Goal: Task Accomplishment & Management: Complete application form

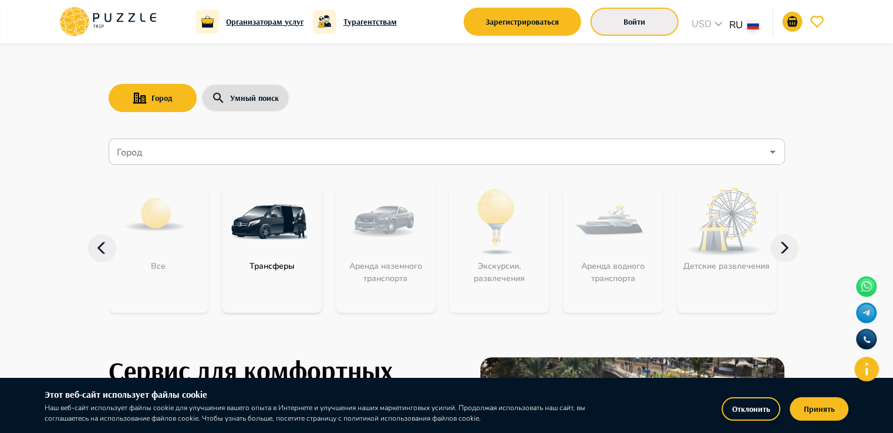
click at [628, 33] on button "Войти" at bounding box center [634, 22] width 88 height 28
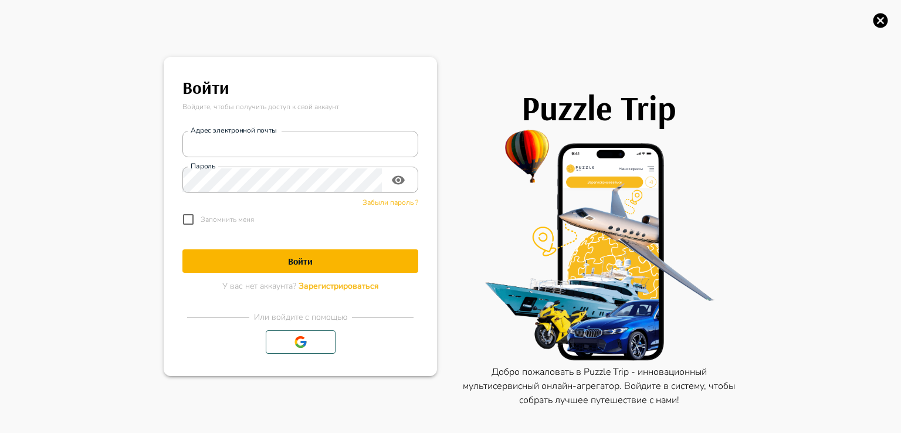
click at [258, 158] on div "Адрес электронной почты Адрес электронной почты Пароль Пароль Забыли пароль ? З…" at bounding box center [301, 176] width 236 height 110
click at [237, 151] on input "Адрес электронной почты" at bounding box center [301, 144] width 236 height 23
type input "**********"
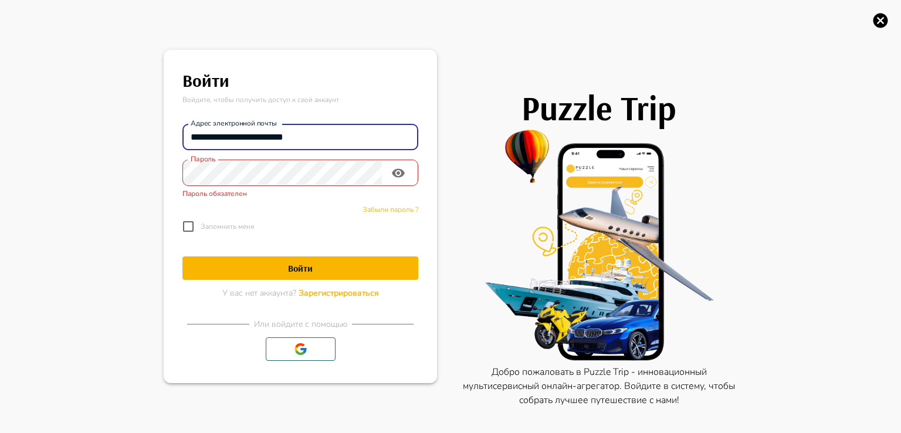
click at [347, 141] on input "**********" at bounding box center [301, 137] width 236 height 23
click at [211, 164] on label "Пароль" at bounding box center [203, 159] width 25 height 10
click at [875, 21] on icon "button" at bounding box center [881, 20] width 15 height 15
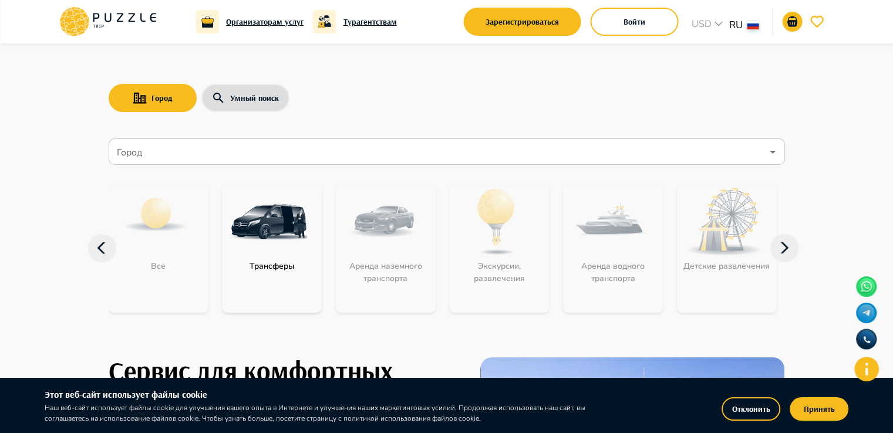
click at [783, 251] on icon at bounding box center [784, 247] width 8 height 11
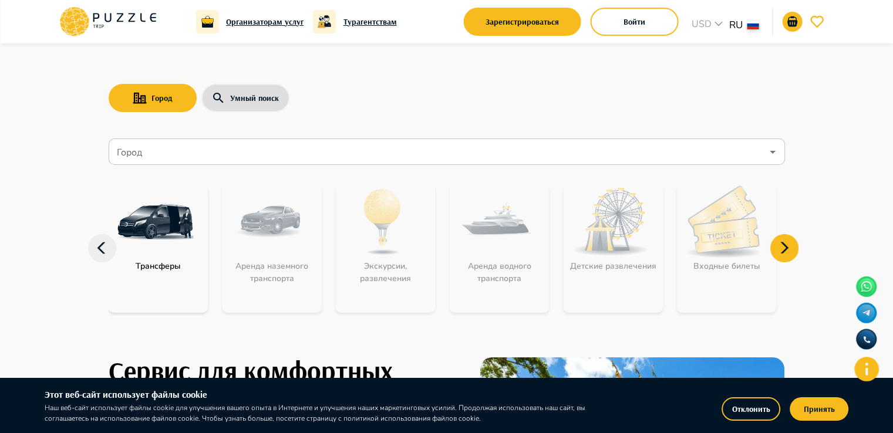
click at [783, 251] on icon at bounding box center [784, 247] width 8 height 11
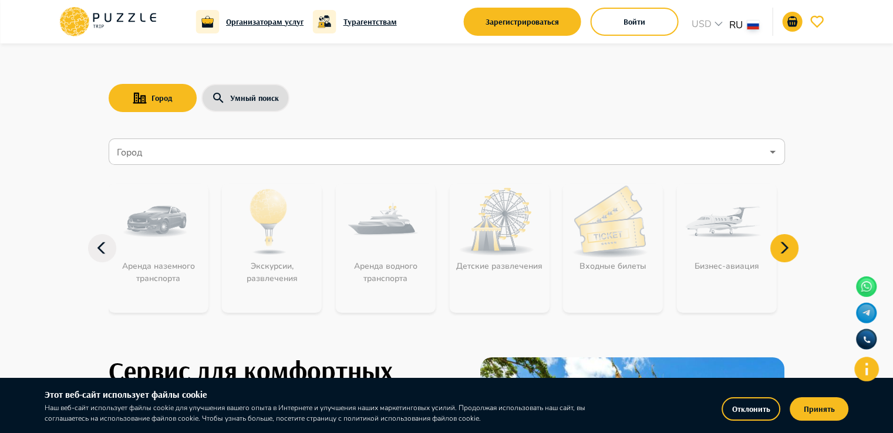
click at [783, 251] on icon at bounding box center [784, 247] width 8 height 11
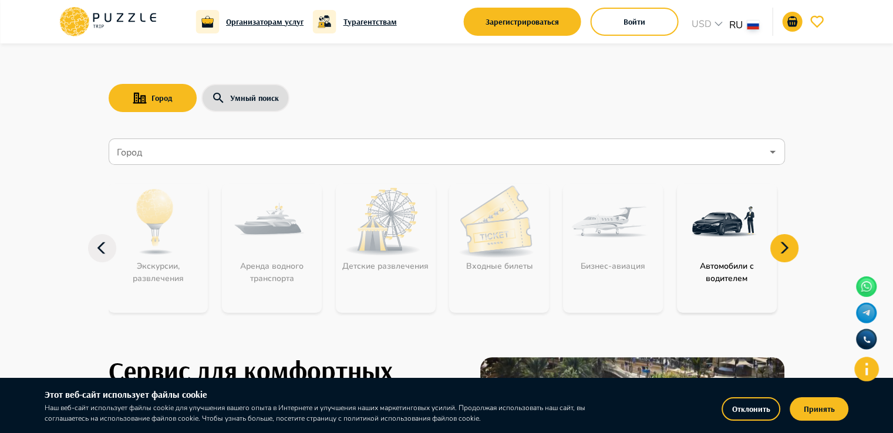
click at [783, 251] on icon at bounding box center [784, 247] width 8 height 11
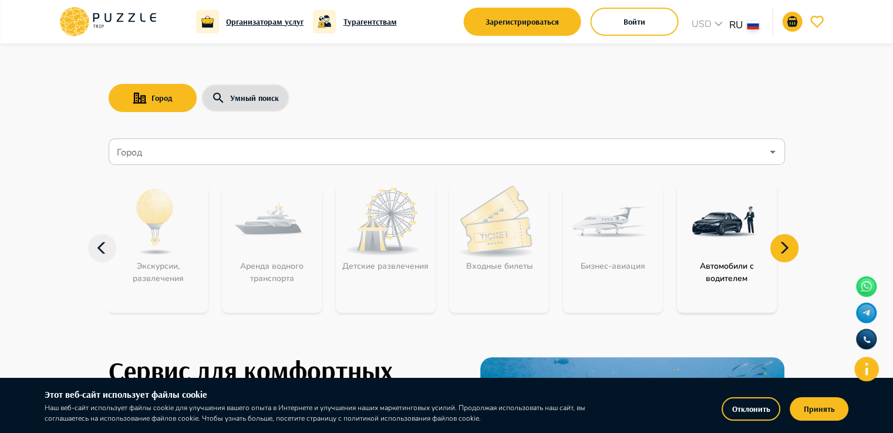
click at [107, 249] on icon at bounding box center [102, 248] width 28 height 28
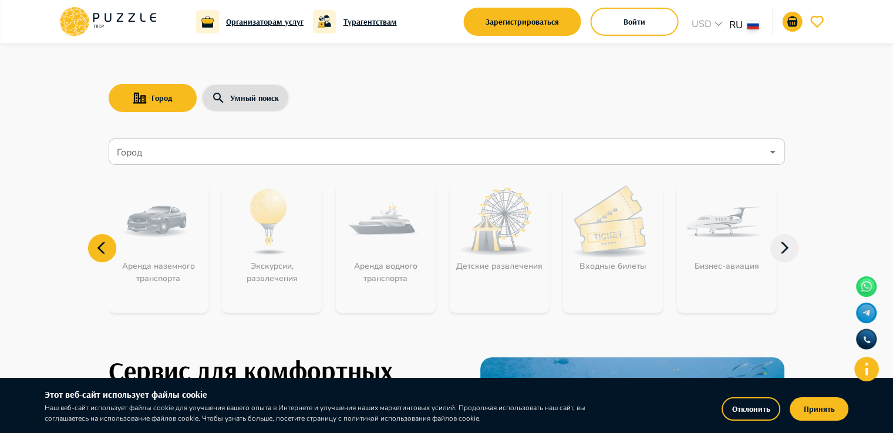
click at [107, 249] on icon at bounding box center [102, 248] width 28 height 28
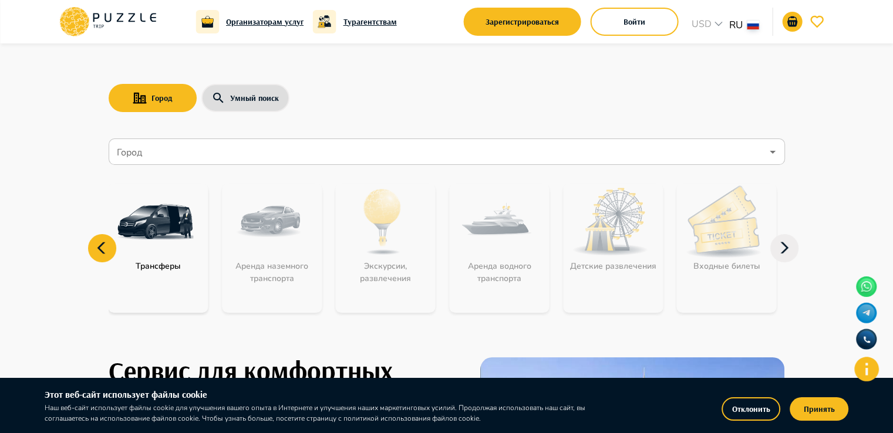
click at [107, 249] on icon at bounding box center [102, 248] width 28 height 28
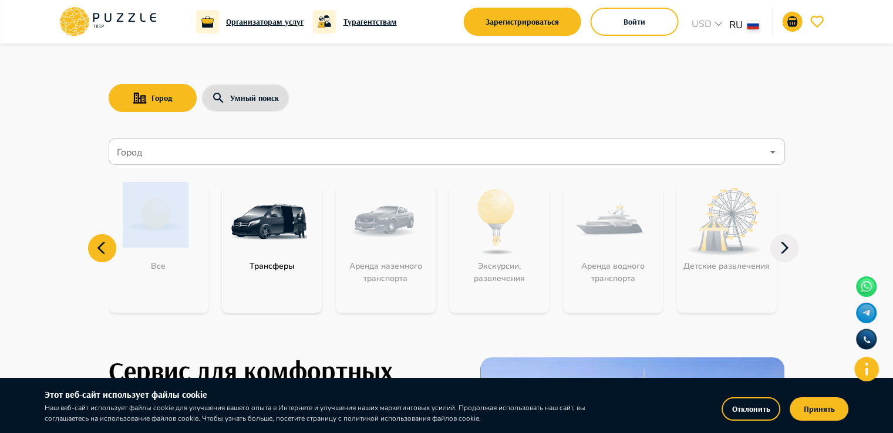
click at [107, 245] on icon at bounding box center [102, 248] width 28 height 28
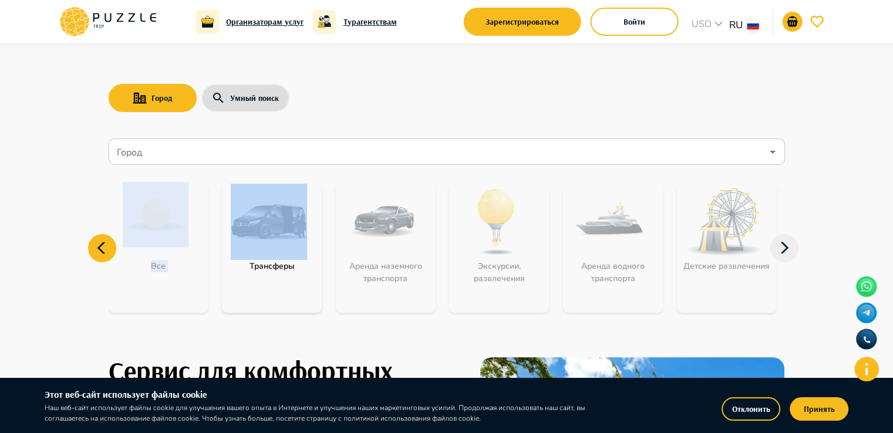
drag, startPoint x: 107, startPoint y: 245, endPoint x: 27, endPoint y: 278, distance: 87.1
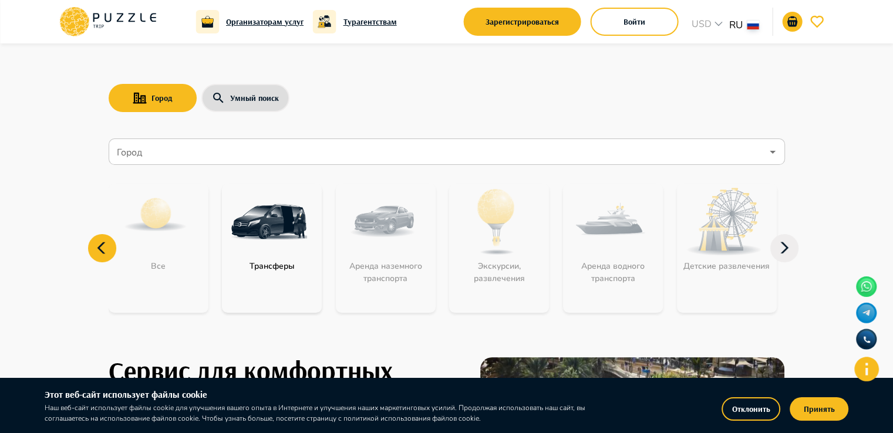
click at [783, 248] on icon at bounding box center [784, 248] width 28 height 28
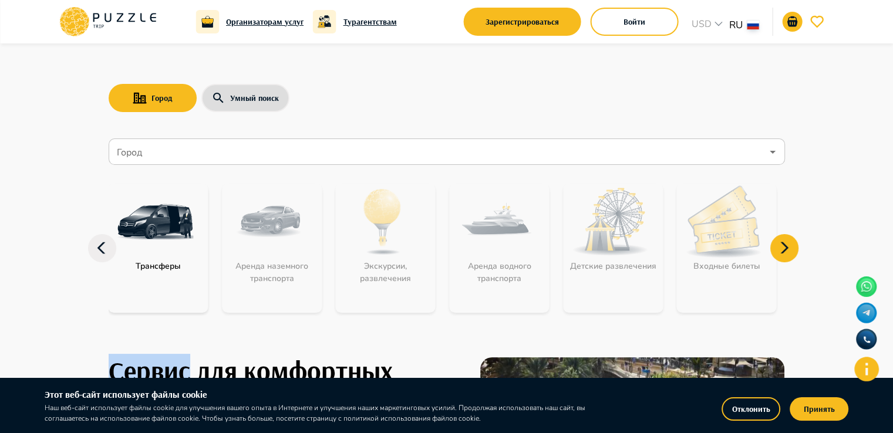
click at [783, 248] on icon at bounding box center [784, 248] width 28 height 28
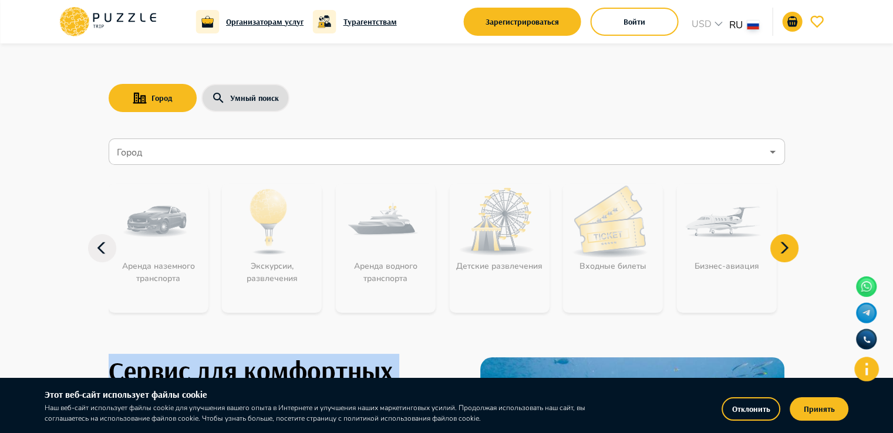
click at [783, 248] on icon at bounding box center [784, 248] width 28 height 28
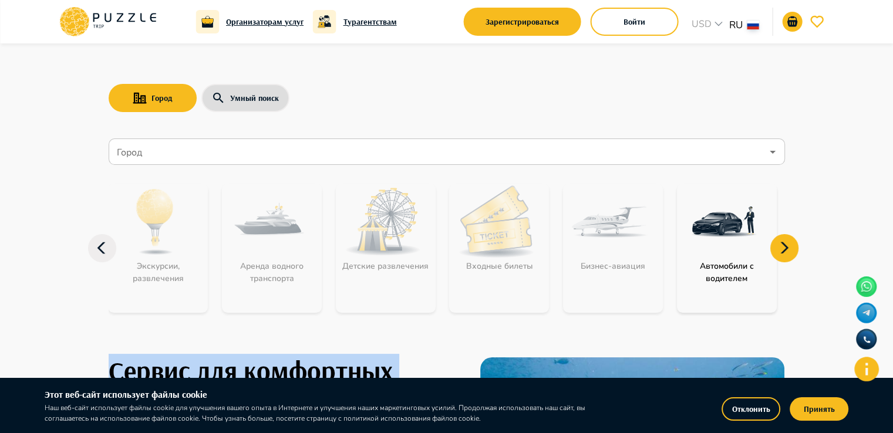
click at [783, 248] on icon at bounding box center [784, 248] width 28 height 28
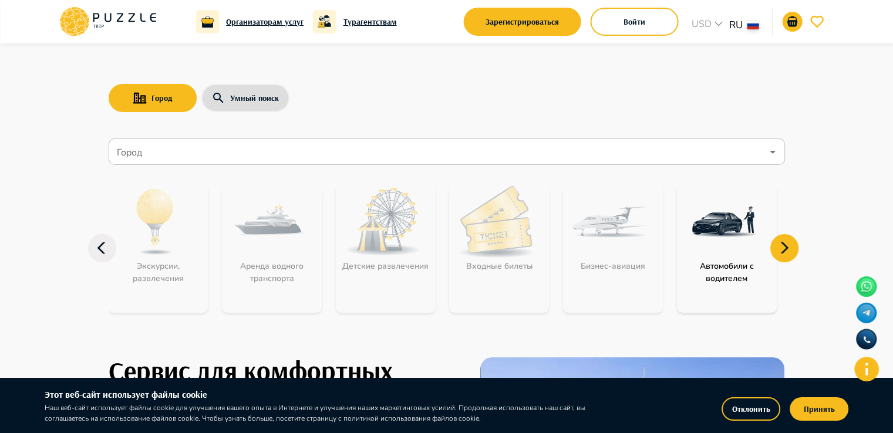
click at [89, 249] on icon at bounding box center [102, 248] width 28 height 28
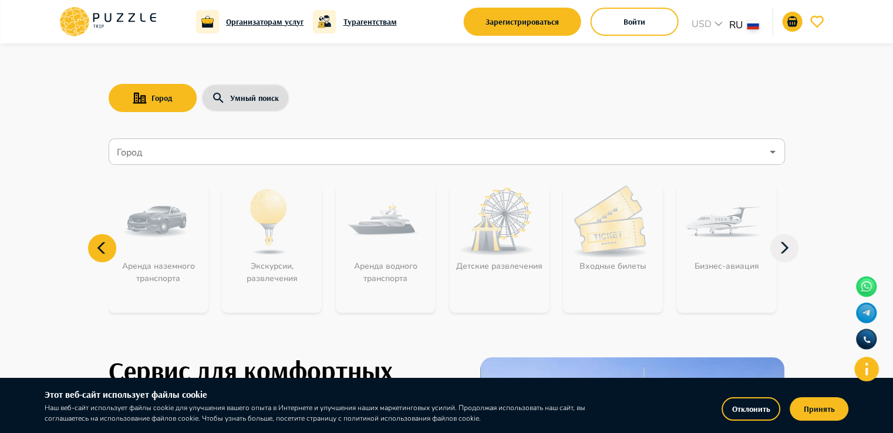
click at [89, 249] on icon at bounding box center [102, 248] width 28 height 28
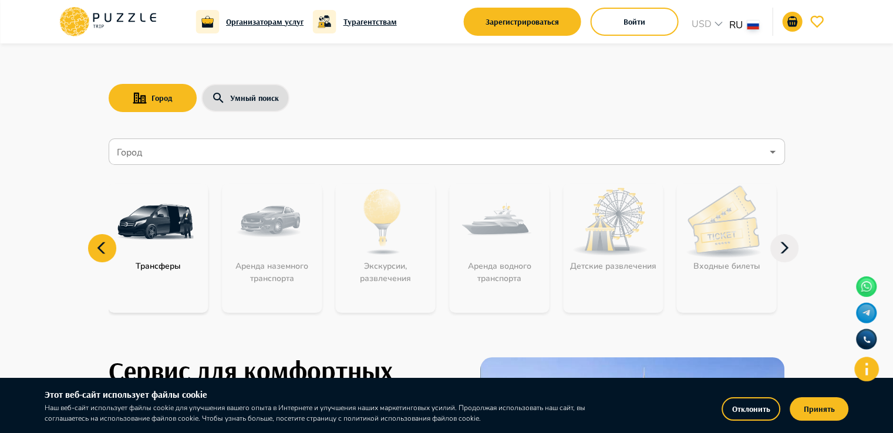
click at [89, 249] on icon at bounding box center [102, 248] width 28 height 28
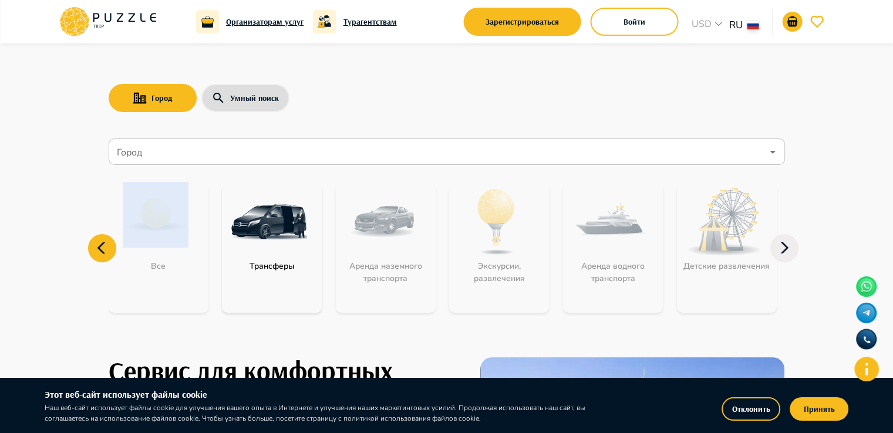
click at [89, 249] on icon at bounding box center [102, 248] width 28 height 28
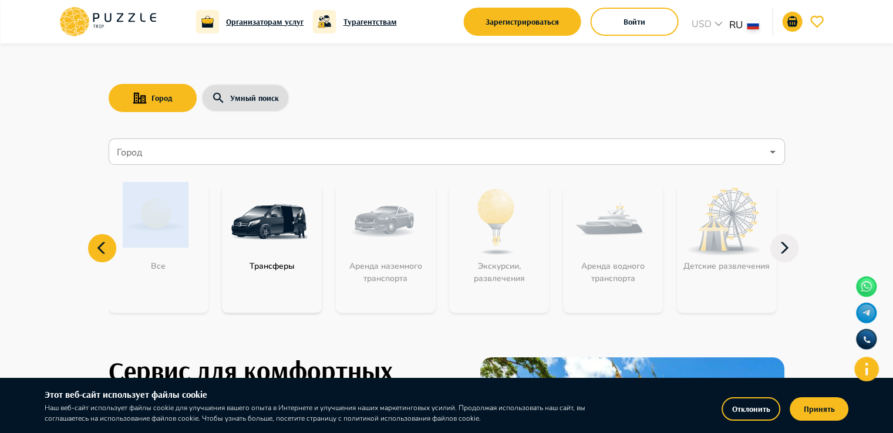
click at [89, 249] on icon at bounding box center [102, 248] width 28 height 28
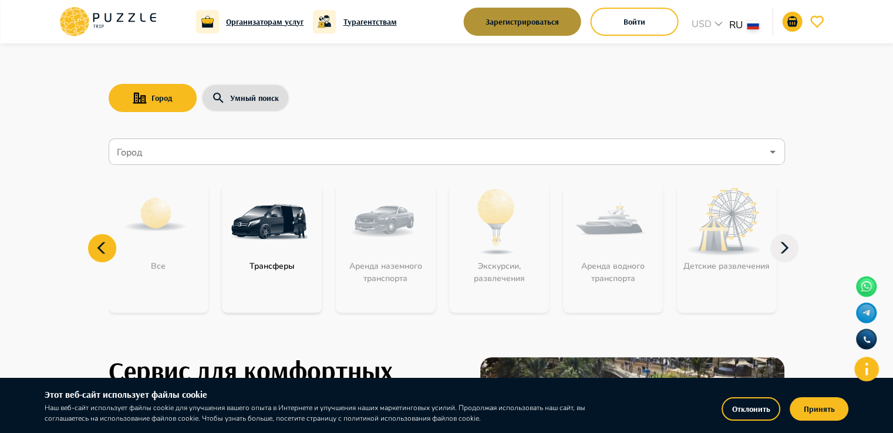
click at [518, 26] on button "Зарегистрироваться" at bounding box center [522, 22] width 117 height 28
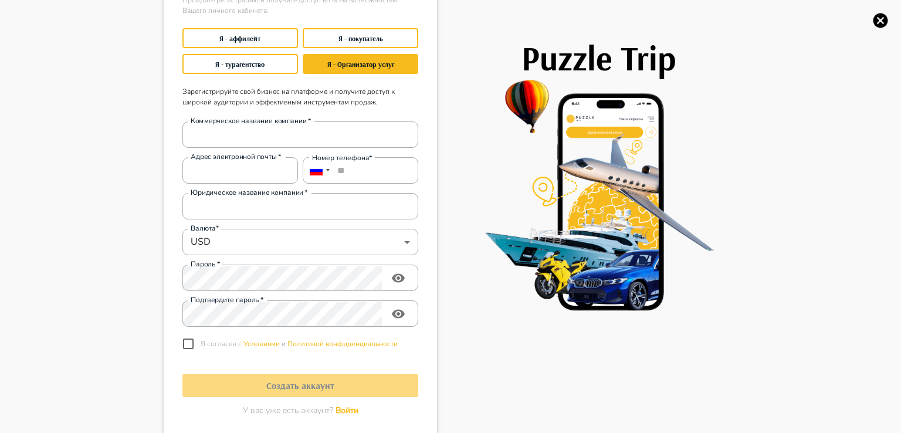
scroll to position [56, 0]
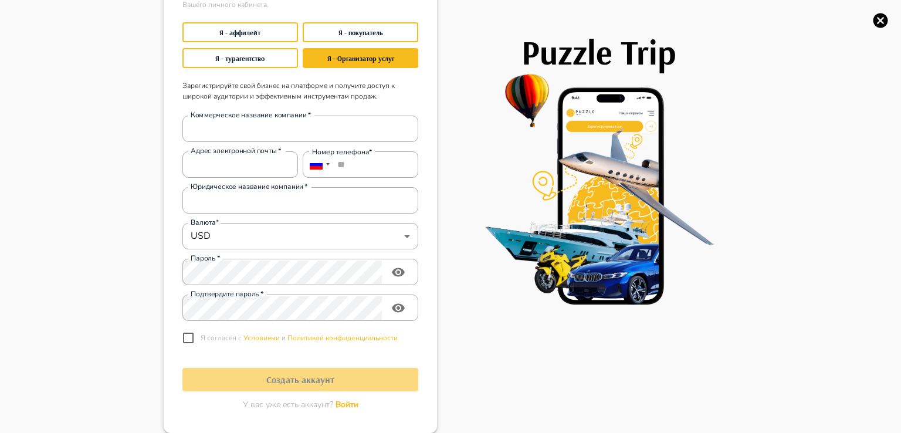
click at [222, 118] on label "Коммерческое название компании   *" at bounding box center [251, 115] width 120 height 10
click at [222, 118] on input "Коммерческое название компании   *" at bounding box center [301, 128] width 236 height 23
click at [235, 121] on input "Коммерческое название компании   *" at bounding box center [301, 128] width 236 height 23
type input "**********"
click at [239, 163] on input "Адрес электронной почты   *" at bounding box center [241, 164] width 116 height 23
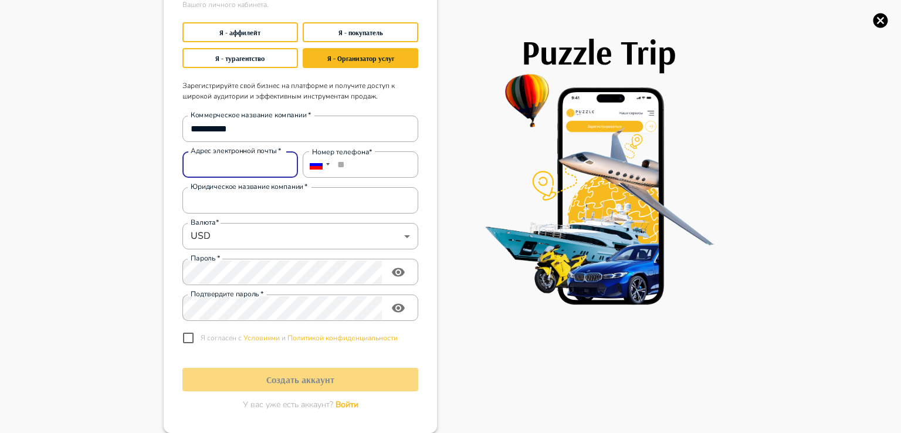
type input "**********"
click at [365, 167] on input "**" at bounding box center [361, 164] width 116 height 26
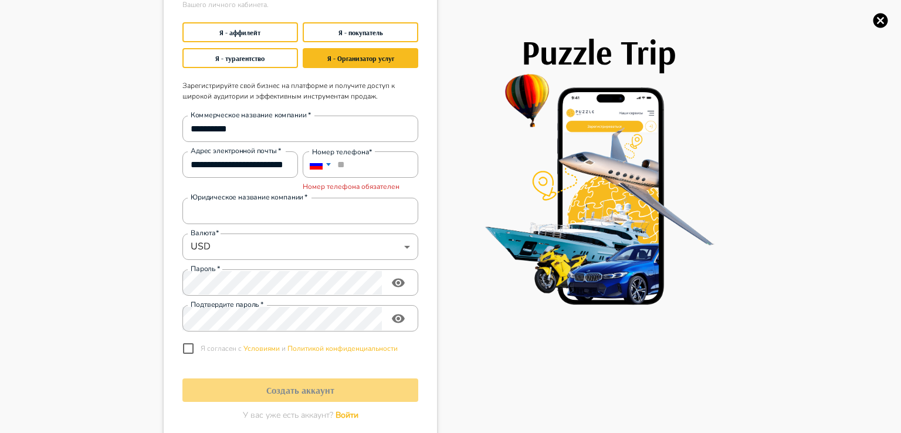
click at [315, 165] on div at bounding box center [316, 164] width 15 height 12
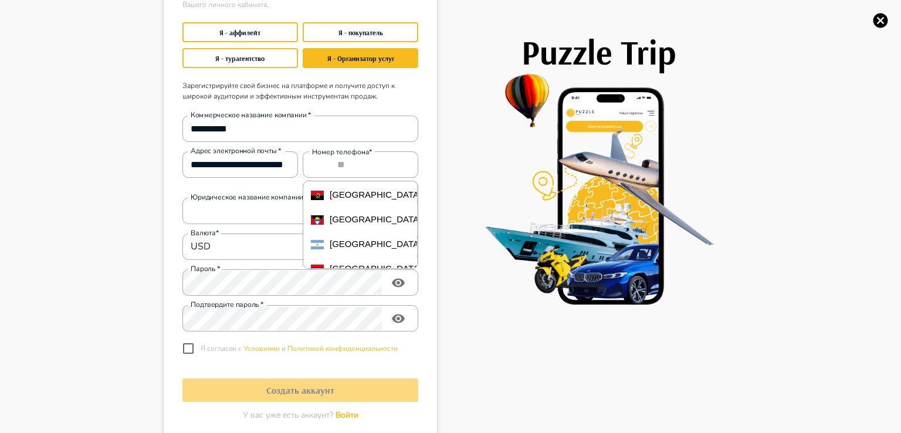
scroll to position [128, 0]
click at [373, 223] on li "Armenia +374" at bounding box center [360, 217] width 114 height 25
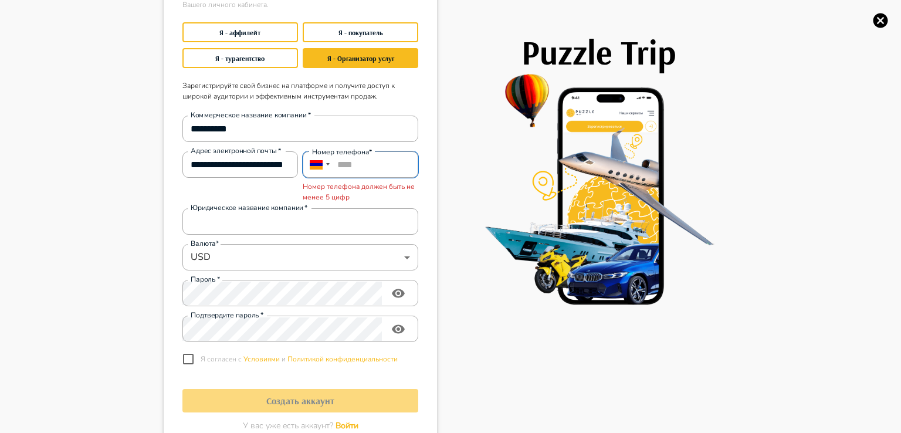
click at [363, 168] on input "****" at bounding box center [361, 164] width 116 height 26
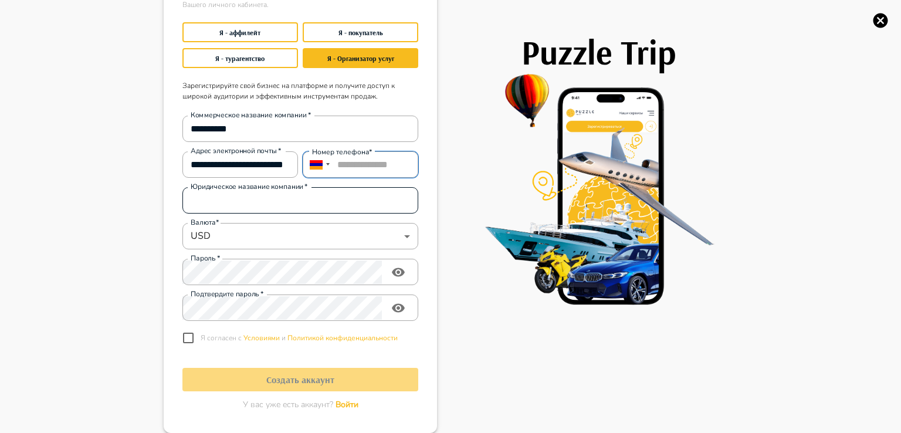
type input "**********"
click at [283, 195] on input "Юридическое название компании   *" at bounding box center [301, 200] width 236 height 23
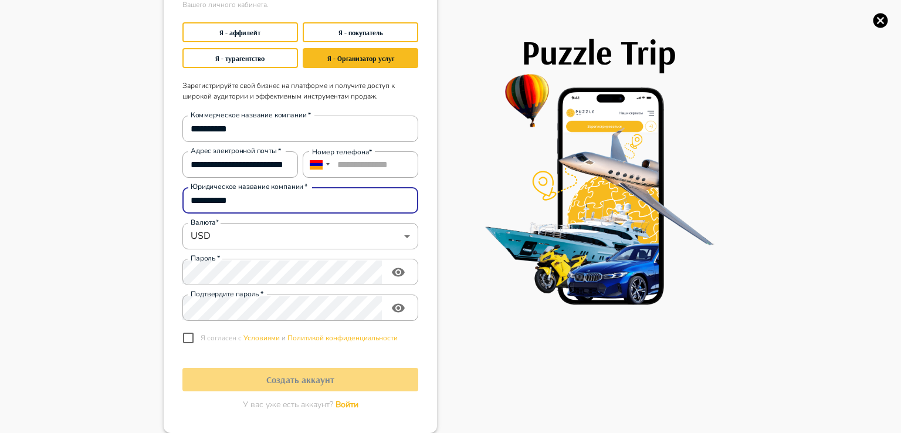
click at [278, 196] on input "**********" at bounding box center [301, 200] width 236 height 23
type input "*"
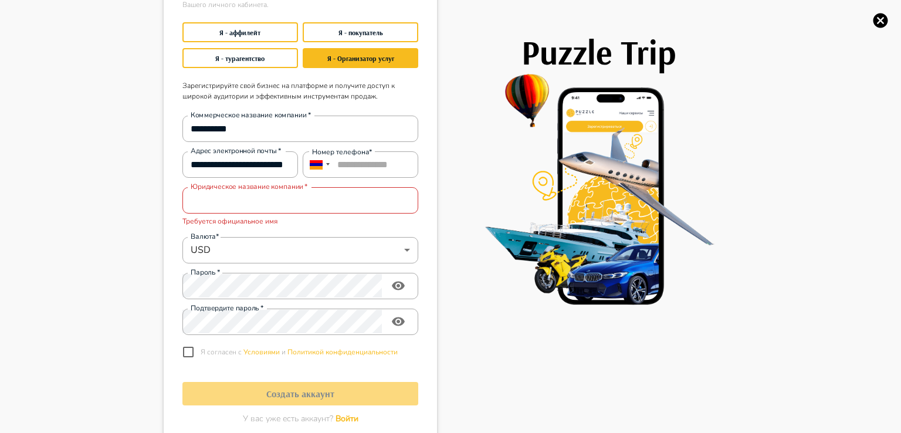
click at [285, 198] on input "Юридическое название компании   *" at bounding box center [301, 200] width 236 height 23
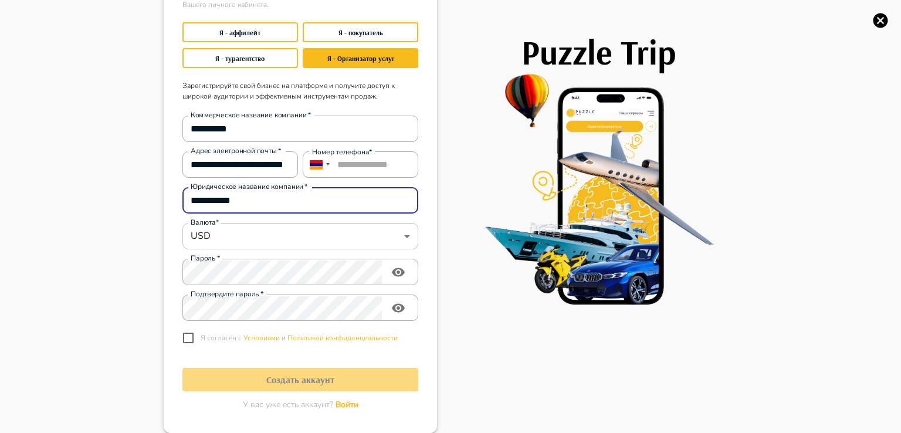
type input "**********"
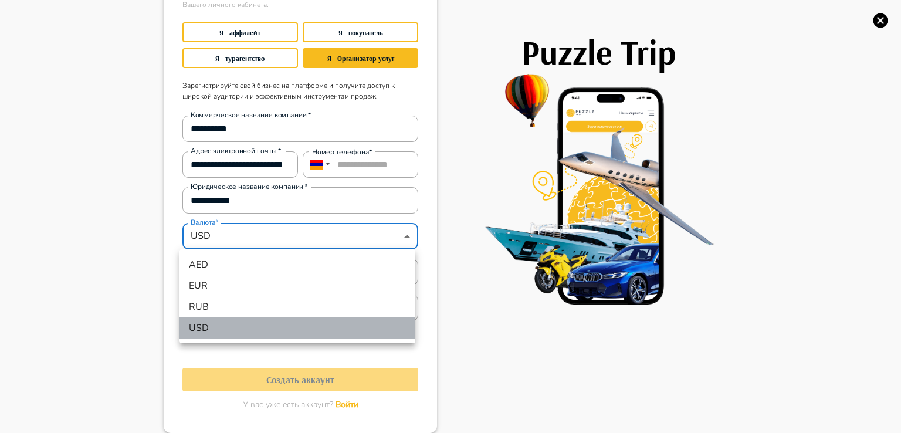
click at [240, 323] on li "USD" at bounding box center [298, 327] width 236 height 21
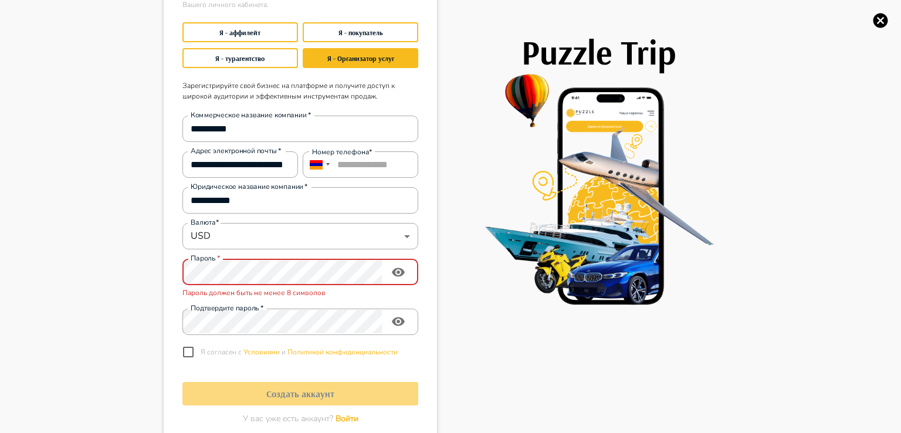
click at [393, 278] on icon "toggle password visibility" at bounding box center [398, 272] width 14 height 14
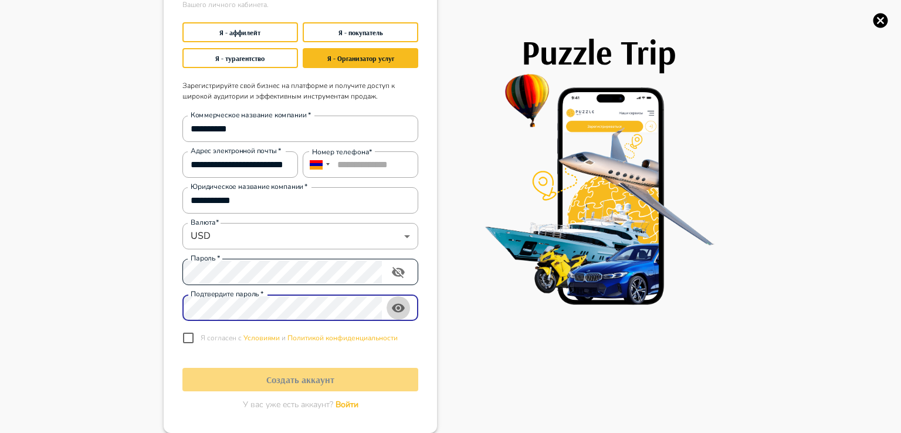
click at [391, 311] on icon "toggle password visibility" at bounding box center [398, 308] width 14 height 14
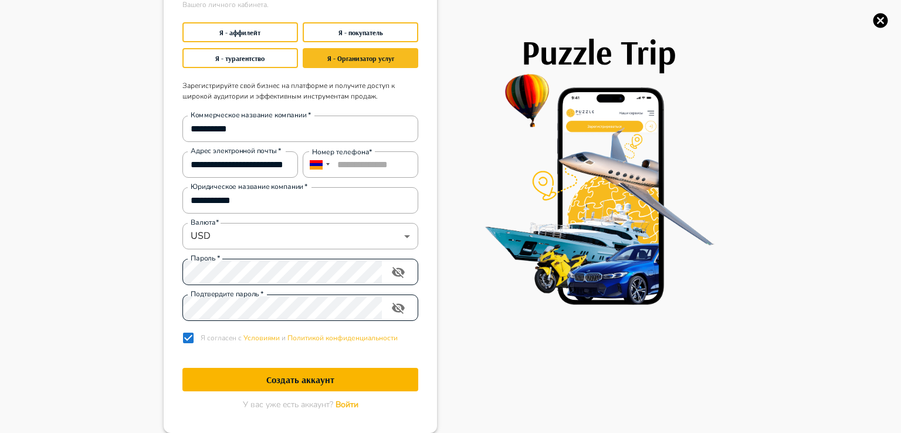
click at [261, 369] on button "Создать аккаунт" at bounding box center [301, 379] width 236 height 23
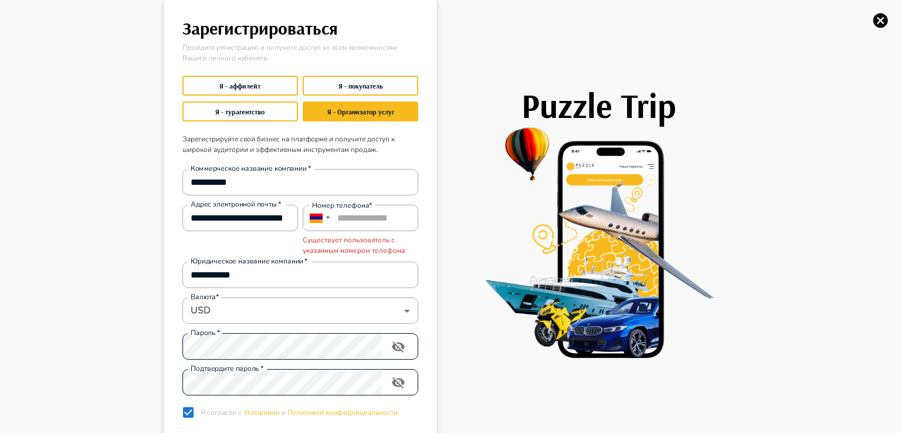
scroll to position [0, 0]
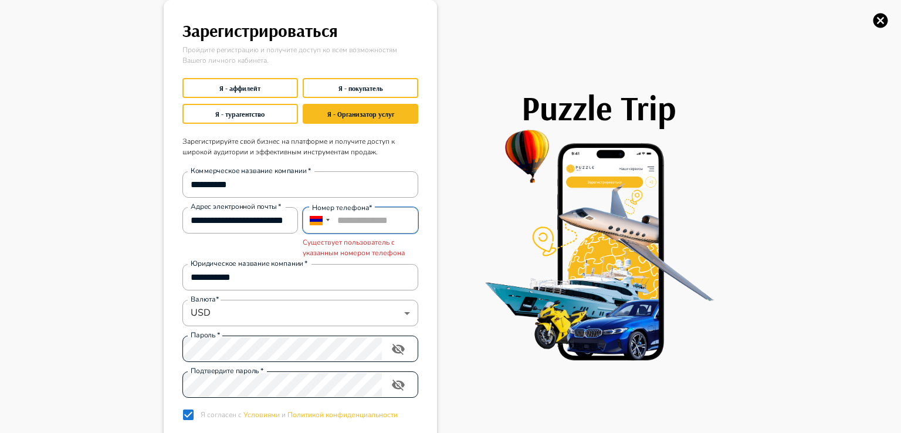
drag, startPoint x: 360, startPoint y: 222, endPoint x: 421, endPoint y: 221, distance: 61.1
click at [421, 221] on main "**********" at bounding box center [300, 255] width 264 height 501
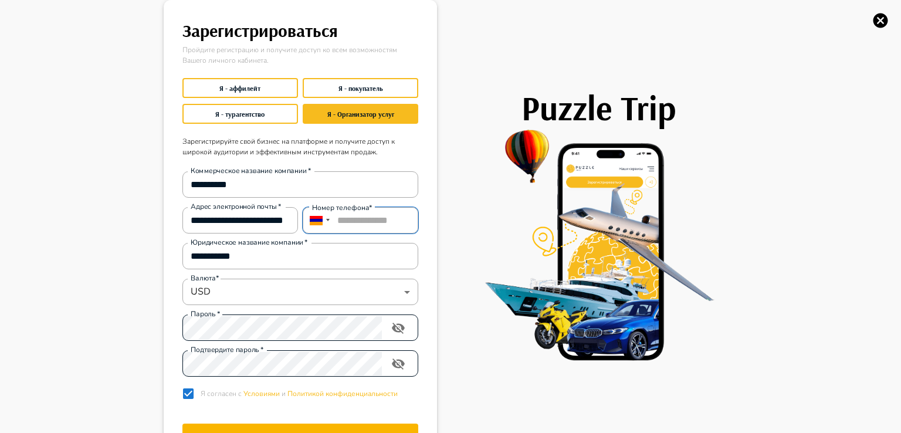
type input "**********"
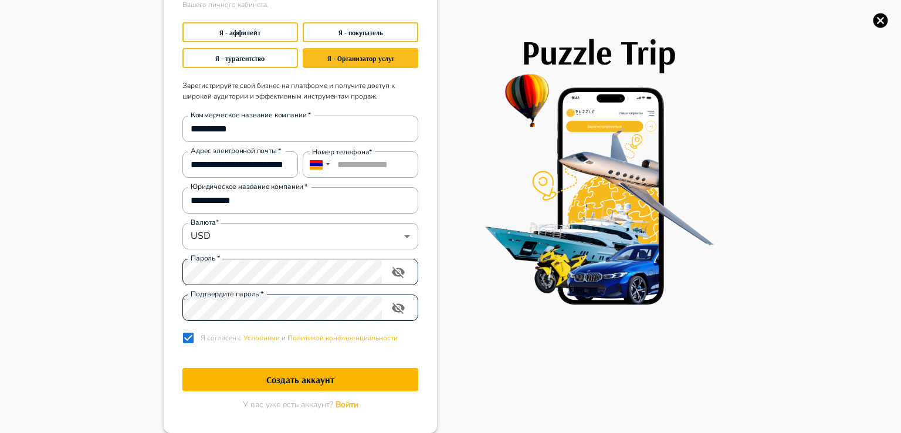
click at [315, 381] on h1 "Создать аккаунт" at bounding box center [301, 379] width 236 height 11
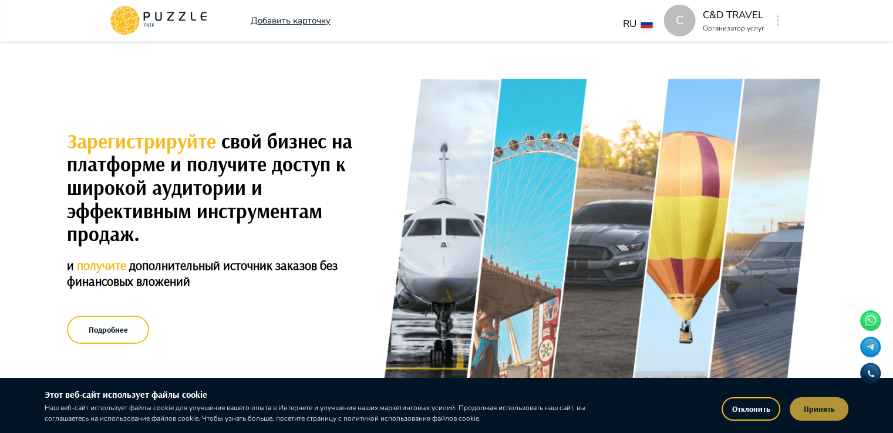
click at [825, 408] on button "Принять" at bounding box center [818, 408] width 59 height 23
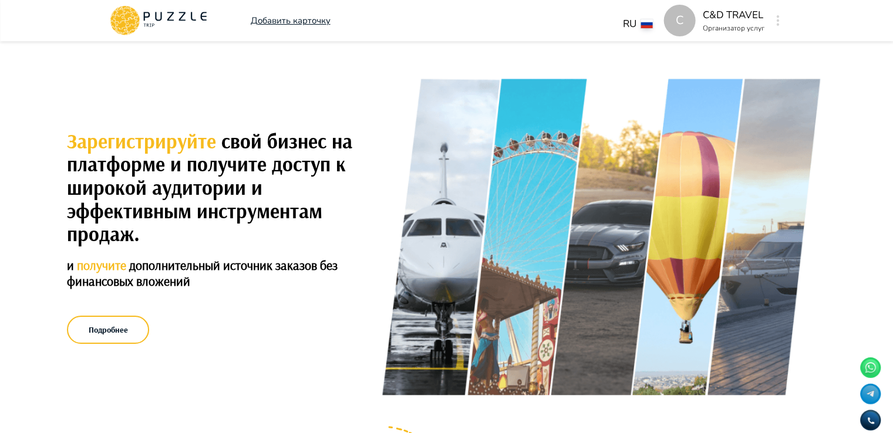
click at [324, 18] on p "Добавить карточку" at bounding box center [291, 20] width 80 height 13
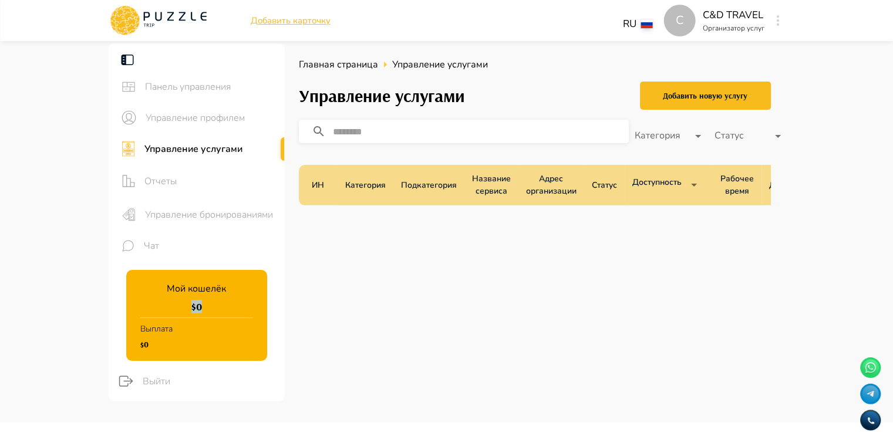
drag, startPoint x: 191, startPoint y: 306, endPoint x: 211, endPoint y: 306, distance: 20.0
click at [211, 306] on div "Мой кошелёк $ 0 Выплата $0" at bounding box center [196, 315] width 141 height 91
drag, startPoint x: 465, startPoint y: 93, endPoint x: 286, endPoint y: 97, distance: 178.4
click at [286, 97] on div "Главная страница Управление услугами Управление услугами Добавить новую услугу …" at bounding box center [535, 232] width 500 height 379
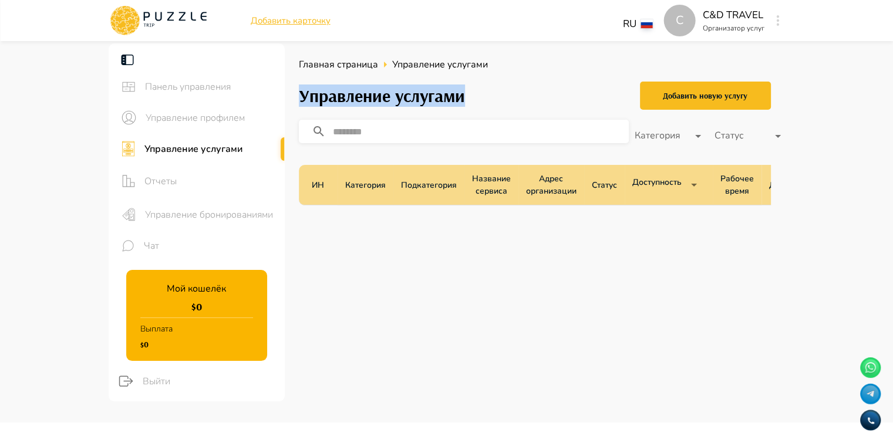
click at [331, 96] on h3 "Управление услугами" at bounding box center [382, 96] width 166 height 21
click at [316, 94] on h3 "Управление услугами" at bounding box center [382, 96] width 166 height 21
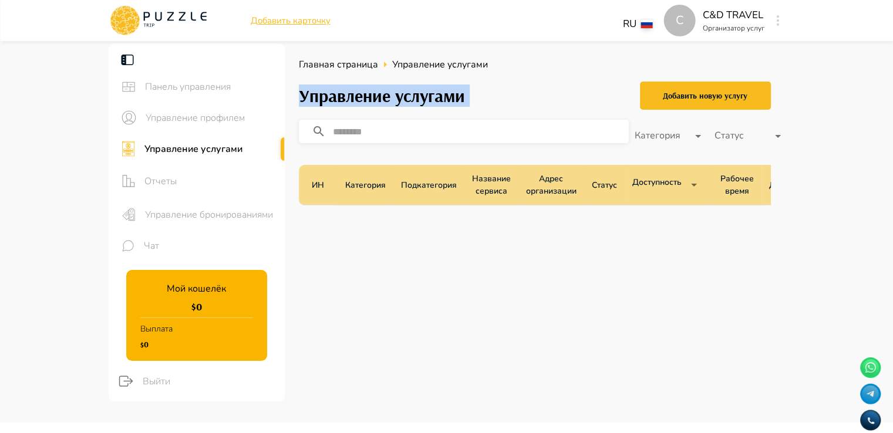
click at [445, 106] on h3 "Управление услугами" at bounding box center [382, 96] width 166 height 21
click at [418, 104] on h3 "Управление услугами" at bounding box center [382, 96] width 166 height 21
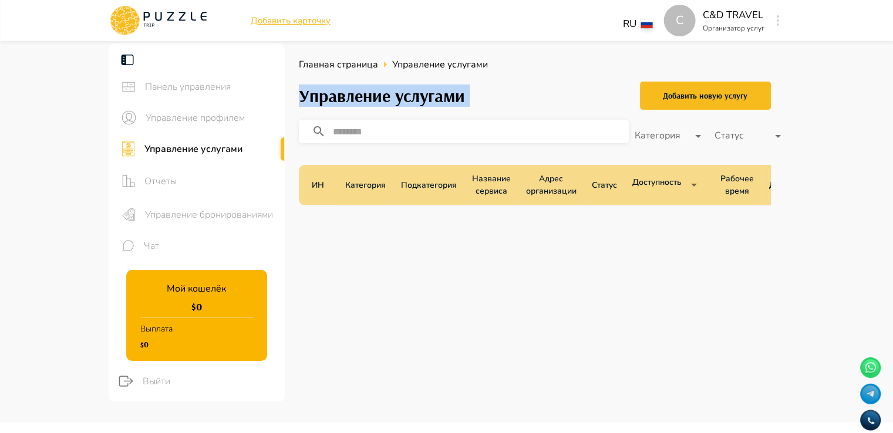
click at [418, 104] on h3 "Управление услугами" at bounding box center [382, 96] width 166 height 21
click at [316, 184] on p "ИН" at bounding box center [318, 185] width 12 height 12
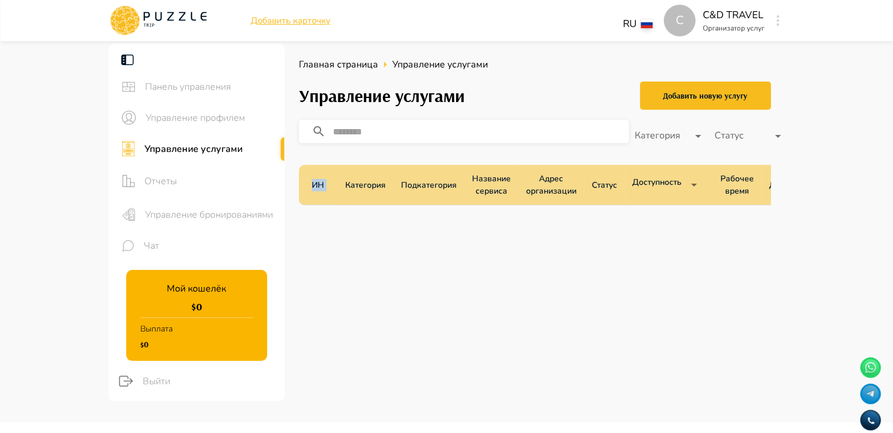
click at [316, 184] on p "ИН" at bounding box center [318, 185] width 12 height 12
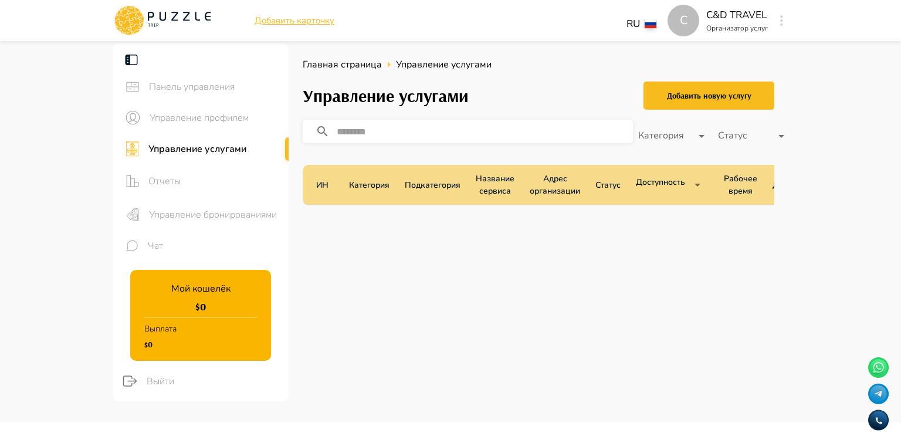
click at [695, 185] on body "C Добавить карточку RU ** C C&D TRAVEL Организатор услуг C Панель управления Уп…" at bounding box center [450, 346] width 901 height 693
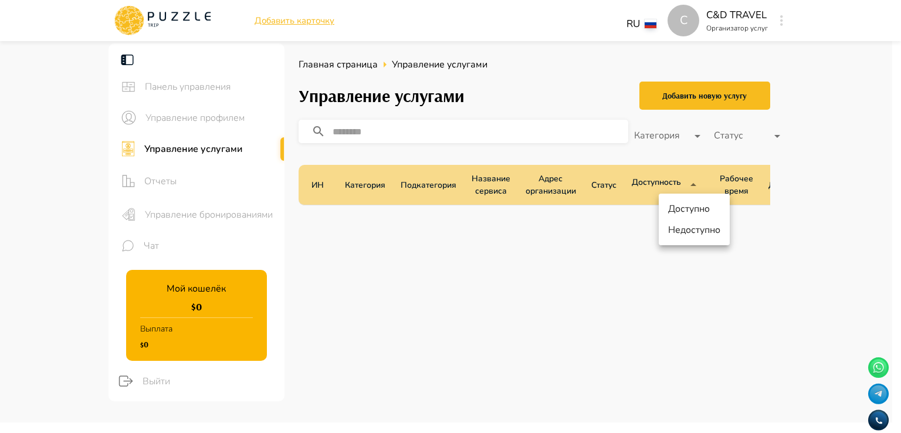
click at [695, 185] on div at bounding box center [450, 216] width 901 height 433
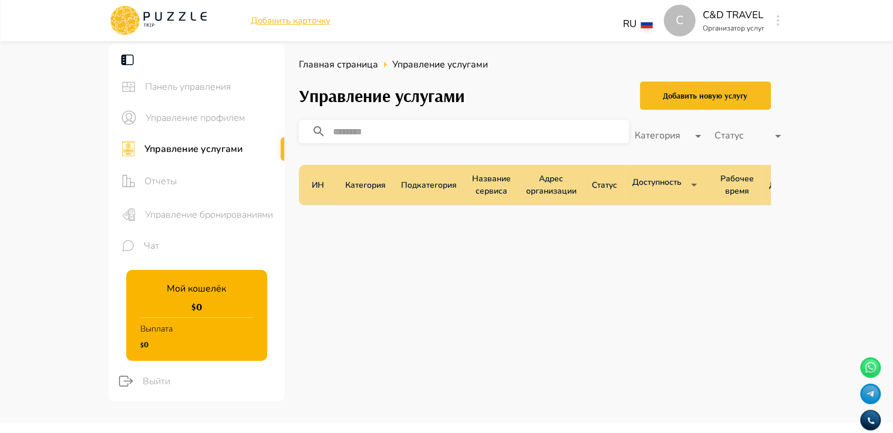
click at [274, 21] on p "Добавить карточку" at bounding box center [291, 20] width 80 height 13
click at [727, 90] on div "Добавить новую услугу" at bounding box center [705, 96] width 85 height 15
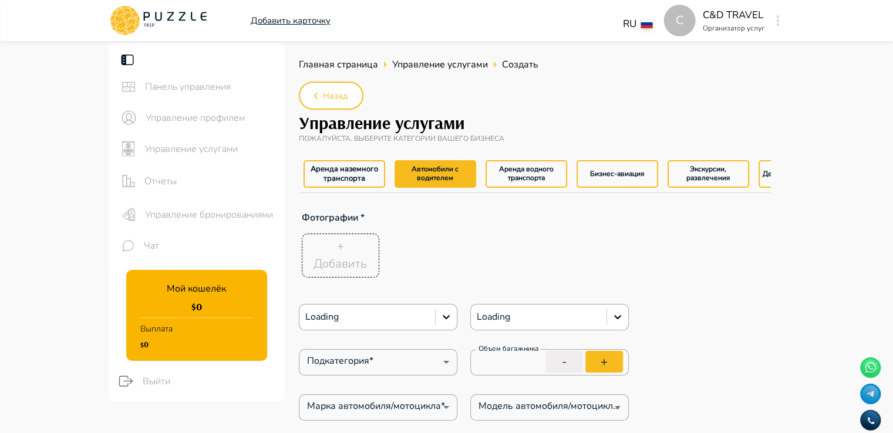
type textarea "*"
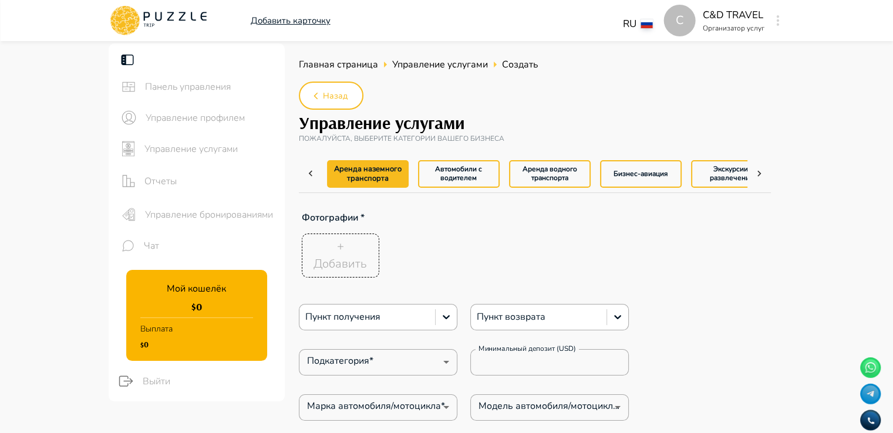
type textarea "*"
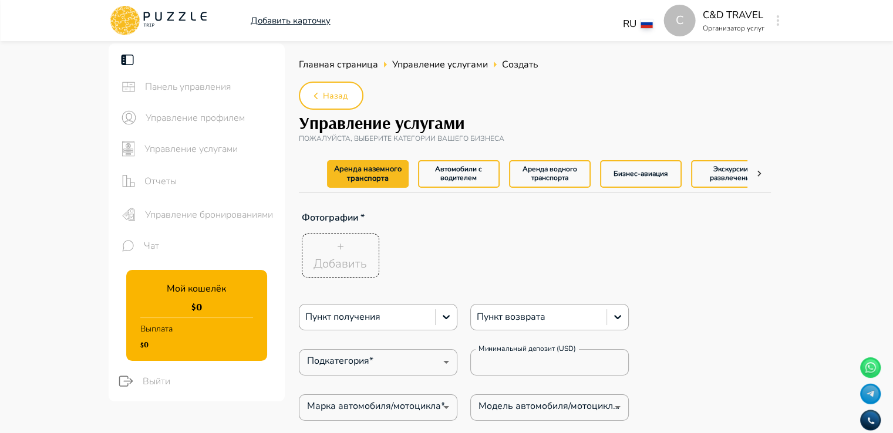
type textarea "*"
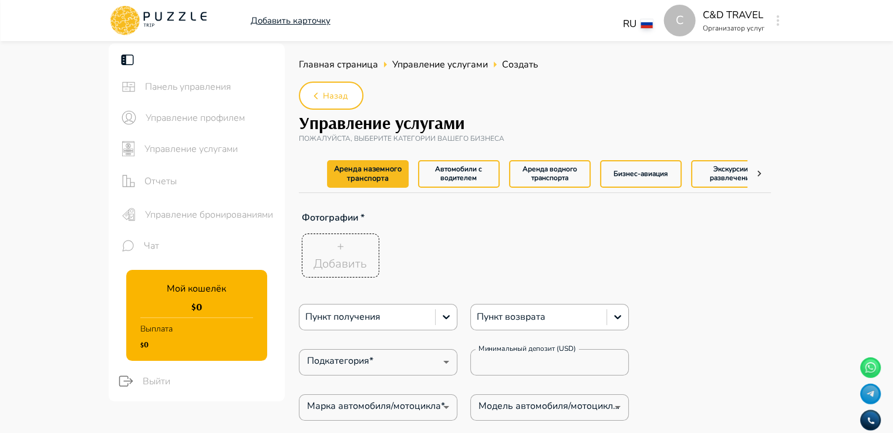
type textarea "*"
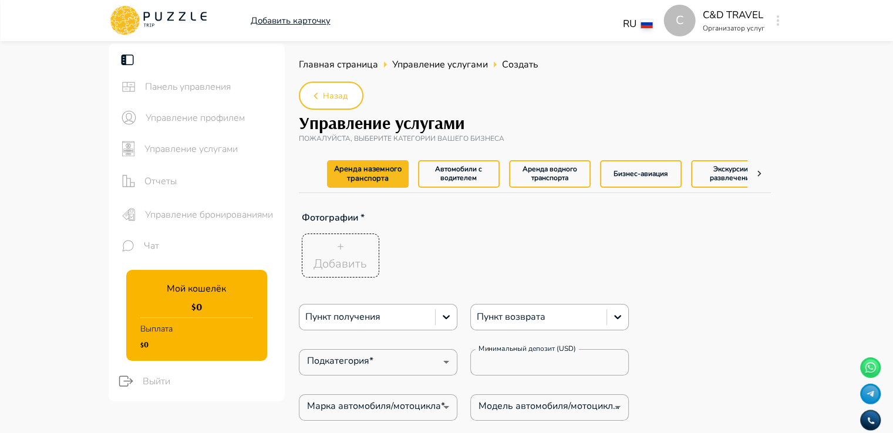
type textarea "*"
click at [761, 174] on icon at bounding box center [759, 174] width 12 height 12
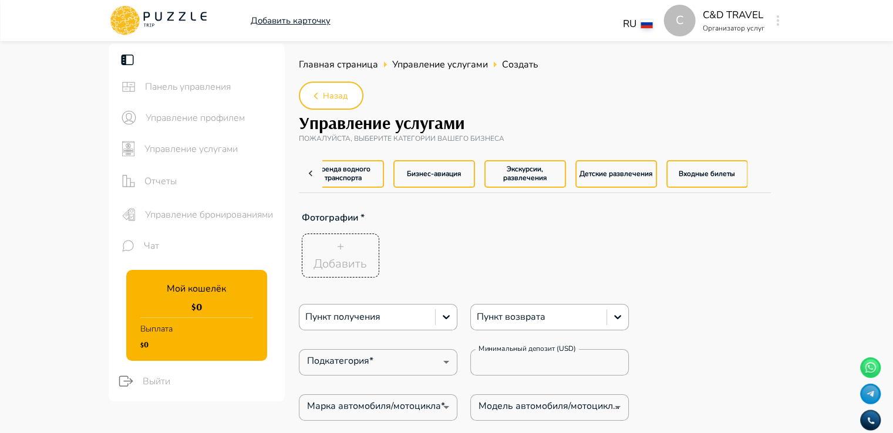
click at [761, 174] on div "Аренда наземного транспорта Автомобили с водителем Аренда водного транспорта Би…" at bounding box center [535, 174] width 472 height 37
click at [761, 172] on div "Аренда наземного транспорта Автомобили с водителем Аренда водного транспорта Би…" at bounding box center [535, 174] width 472 height 37
click at [327, 92] on span "Назад" at bounding box center [335, 96] width 25 height 15
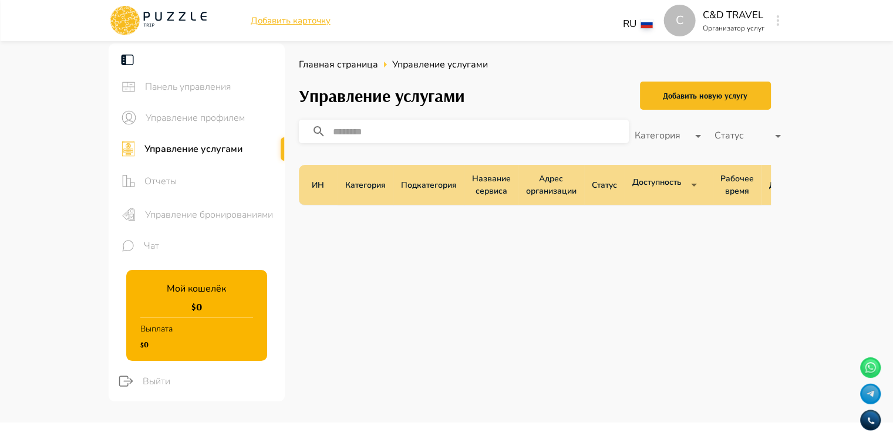
click at [294, 19] on p "Добавить карточку" at bounding box center [291, 20] width 80 height 13
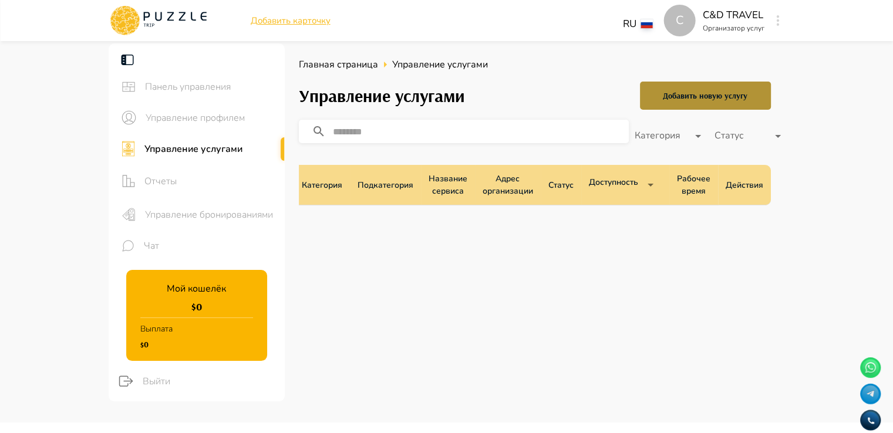
click at [725, 106] on button "Добавить новую услугу" at bounding box center [705, 96] width 131 height 28
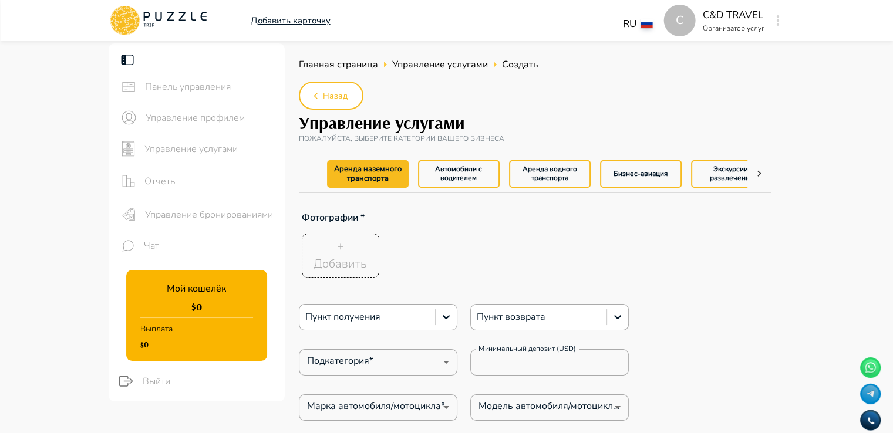
type textarea "*"
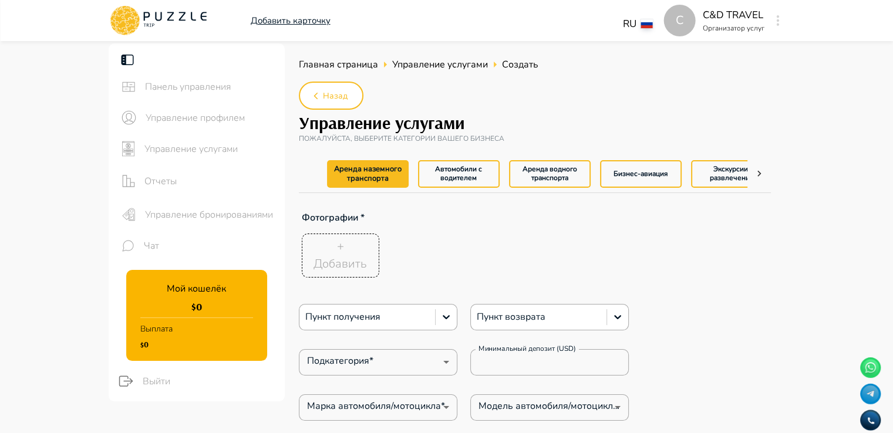
type textarea "*"
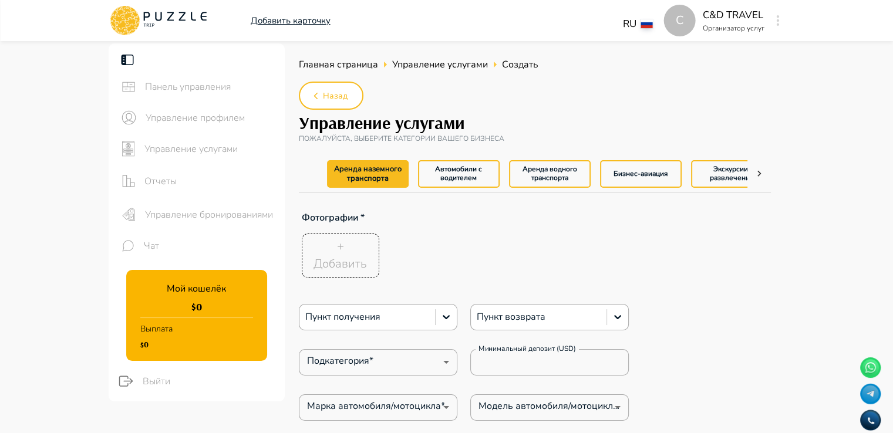
click at [763, 177] on icon at bounding box center [759, 174] width 12 height 12
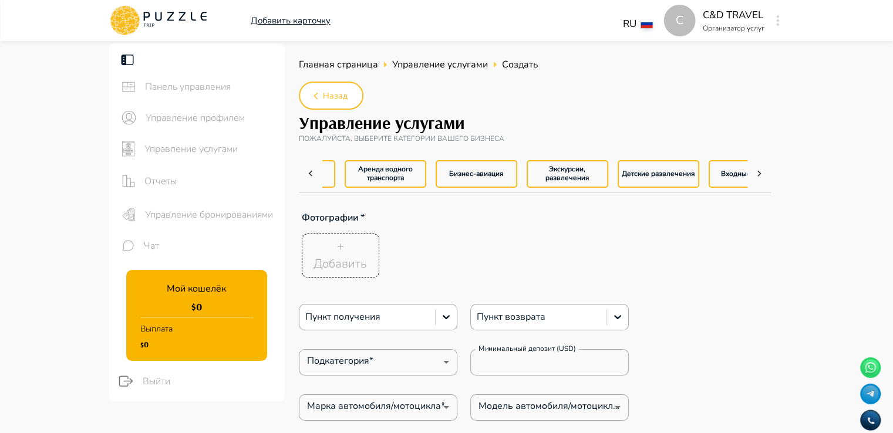
scroll to position [0, 207]
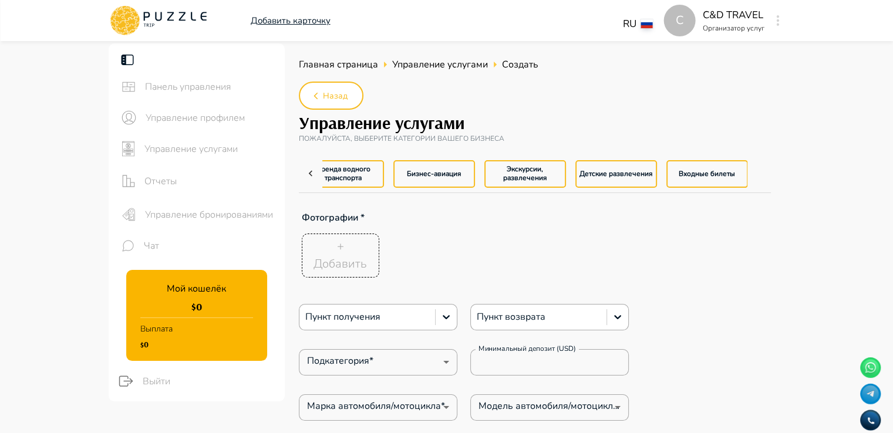
click at [763, 177] on div "Аренда наземного транспорта Автомобили с водителем Аренда водного транспорта Би…" at bounding box center [535, 174] width 472 height 37
click at [514, 181] on button "Экскурсии, развлечения" at bounding box center [525, 174] width 82 height 28
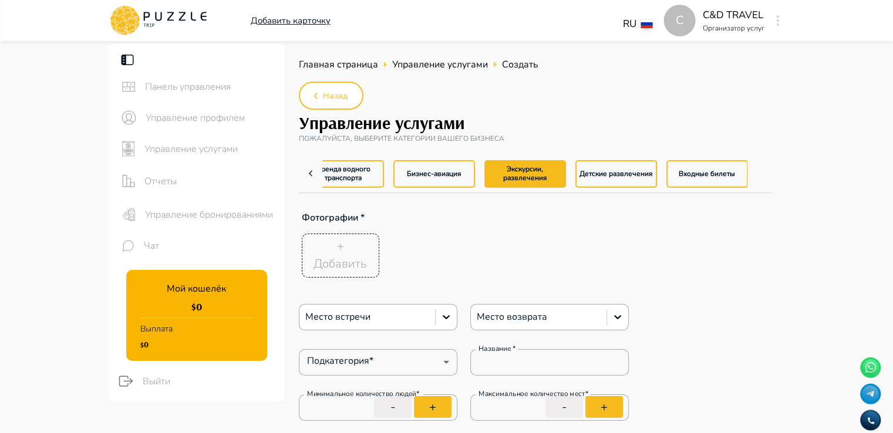
type textarea "*"
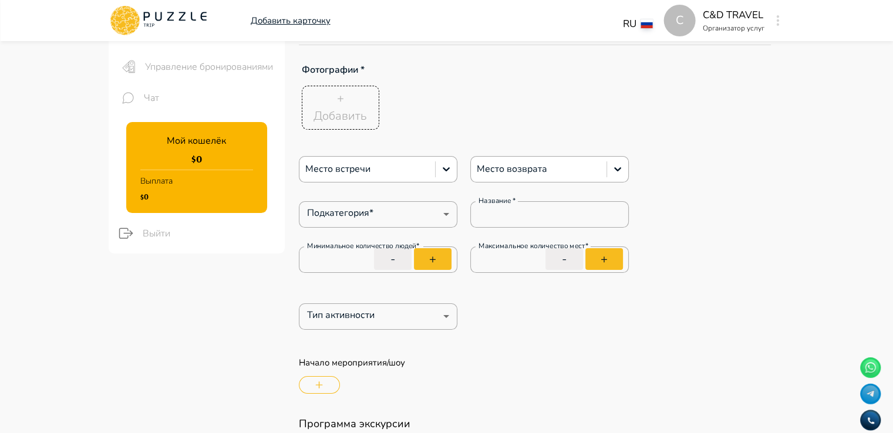
scroll to position [144, 0]
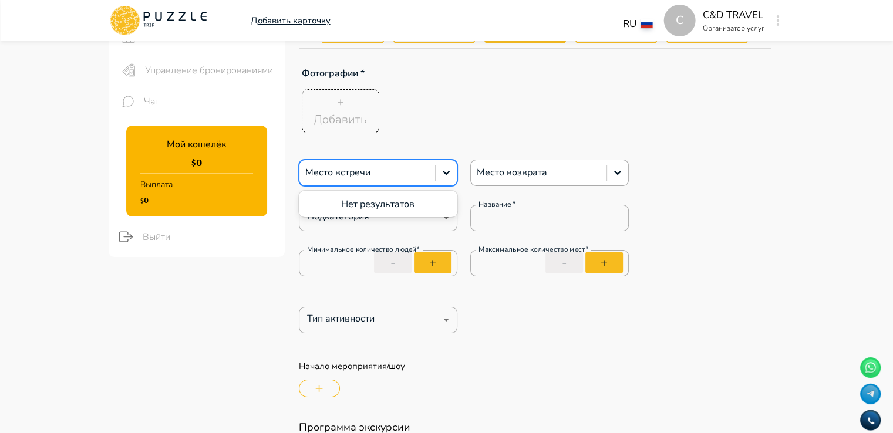
click at [410, 174] on div at bounding box center [367, 172] width 124 height 15
click at [379, 165] on div at bounding box center [367, 172] width 124 height 15
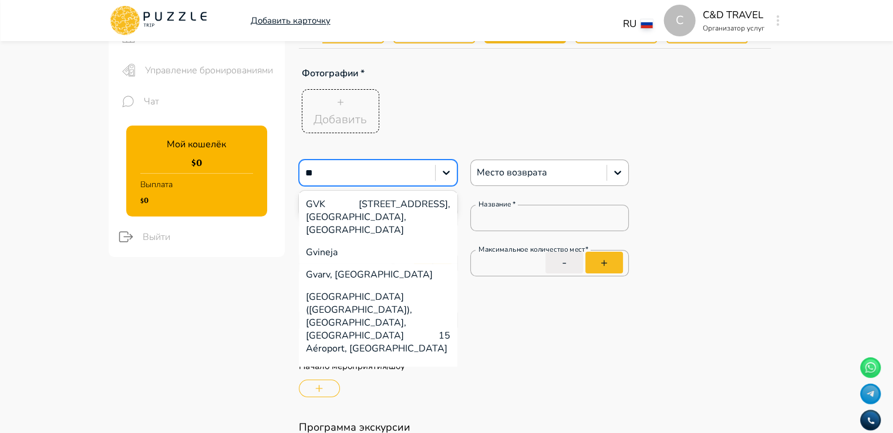
type input "*"
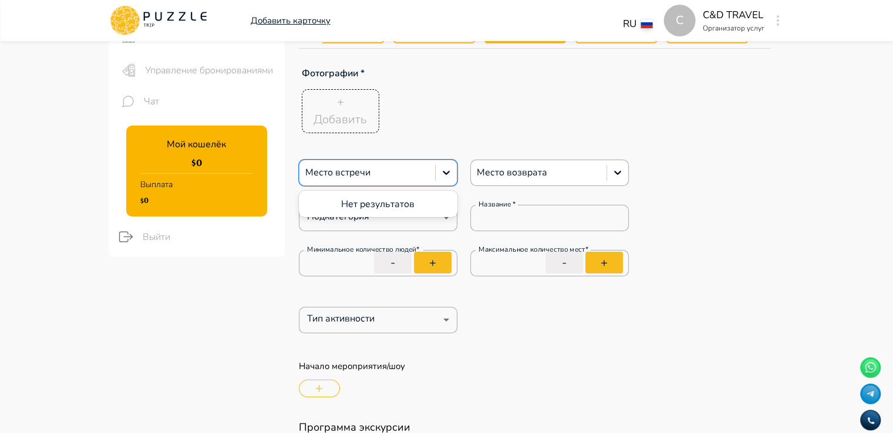
click at [523, 127] on div "+ Добавить" at bounding box center [518, 111] width 439 height 50
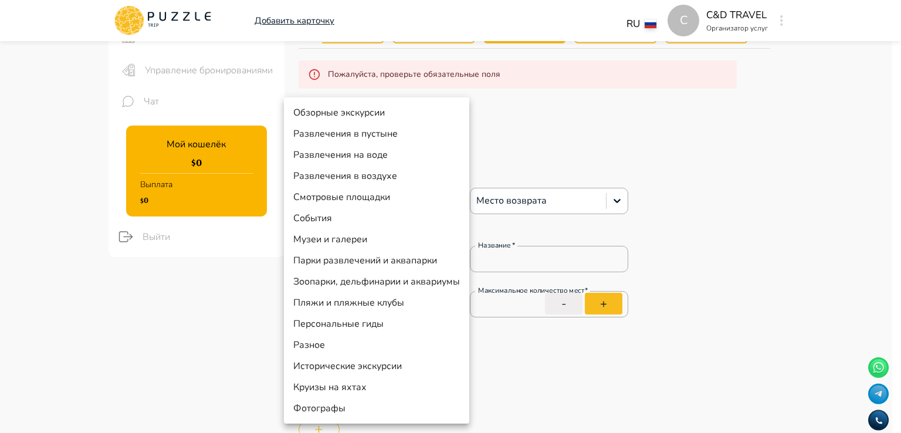
click at [568, 137] on div at bounding box center [450, 216] width 901 height 433
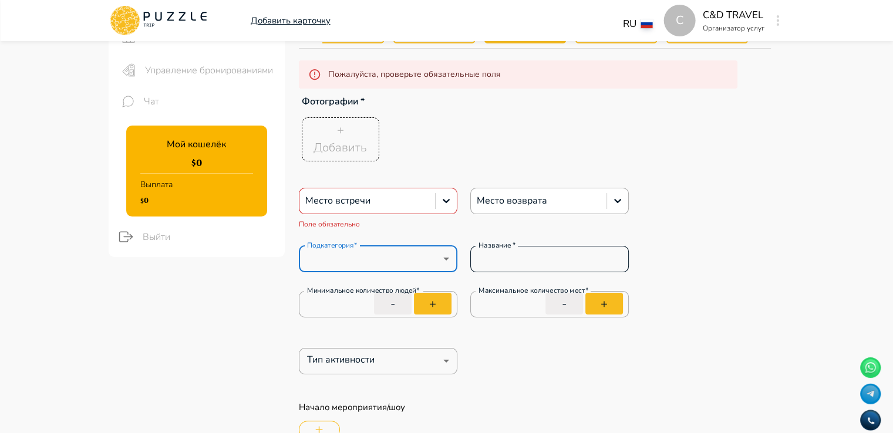
click at [521, 259] on input "Название   *" at bounding box center [549, 258] width 158 height 23
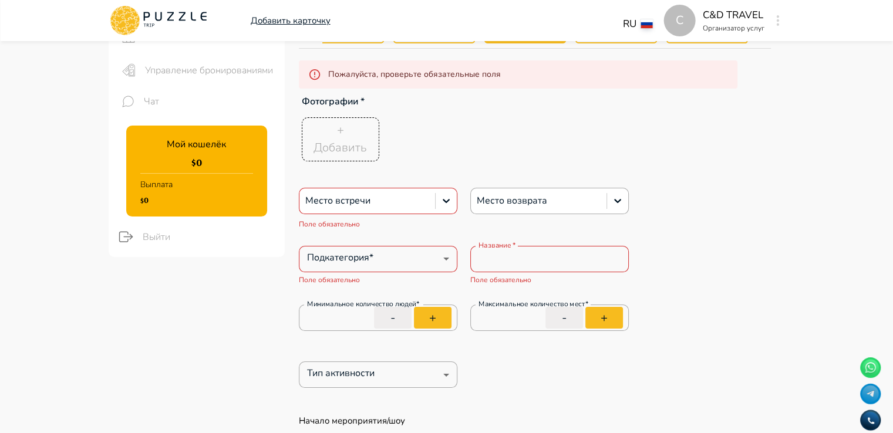
type textarea "*"
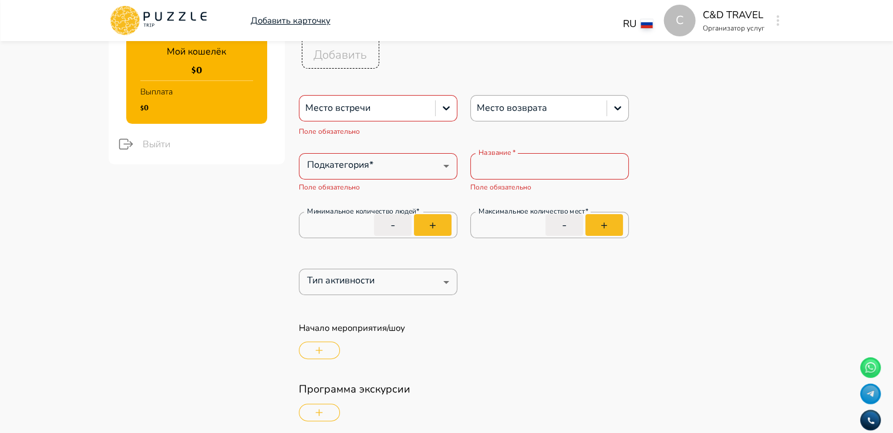
scroll to position [0, 0]
